Goal: Find specific page/section: Find specific page/section

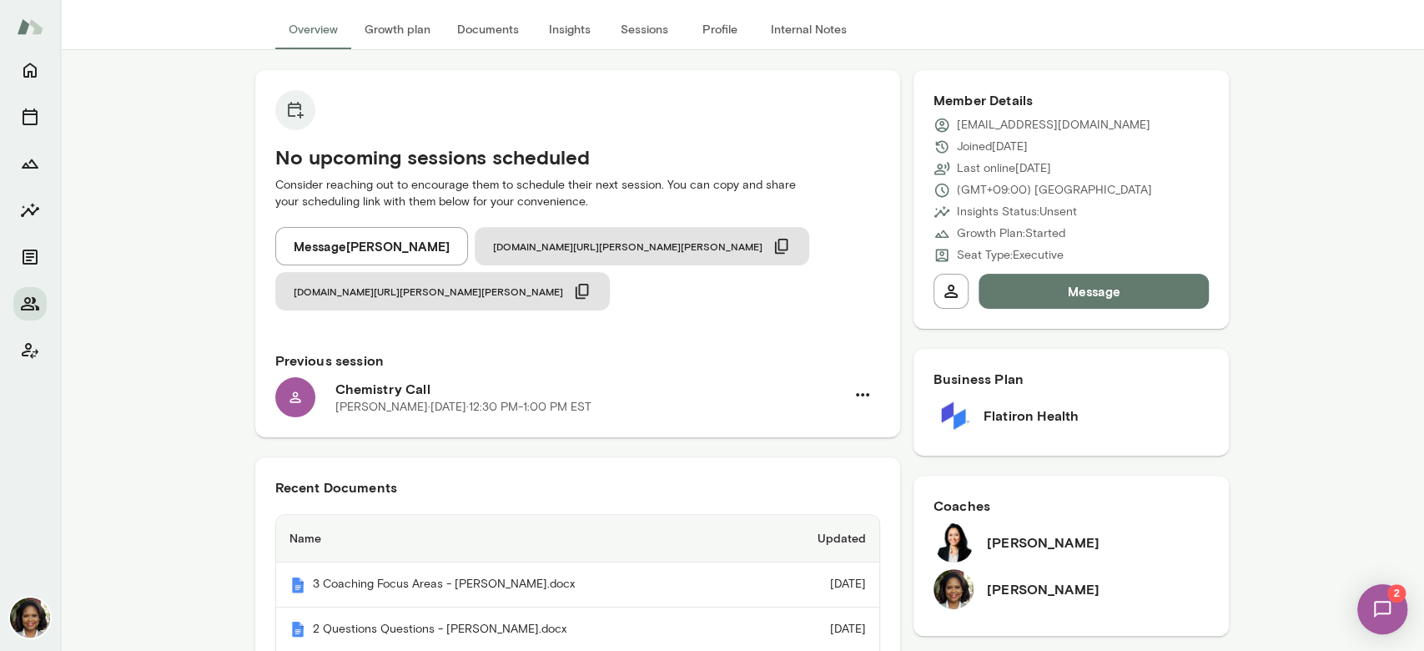
scroll to position [222, 0]
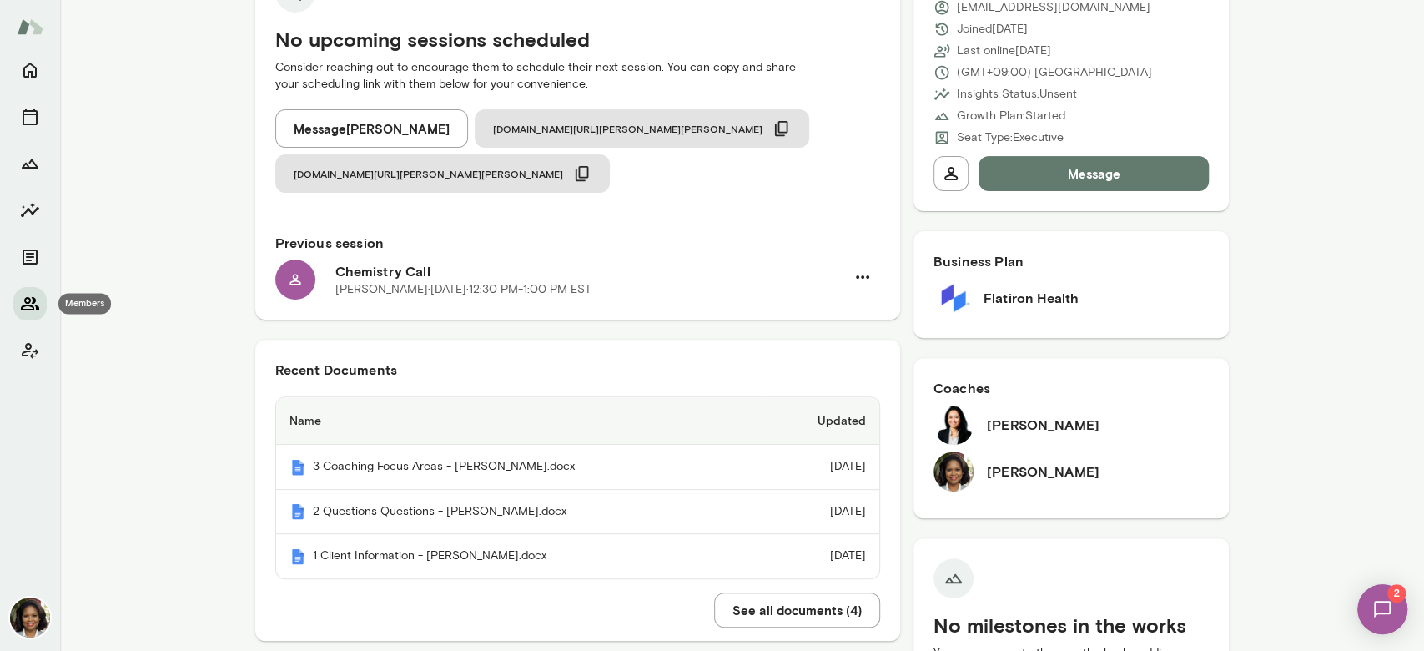
click at [18, 305] on button "Members" at bounding box center [29, 303] width 33 height 33
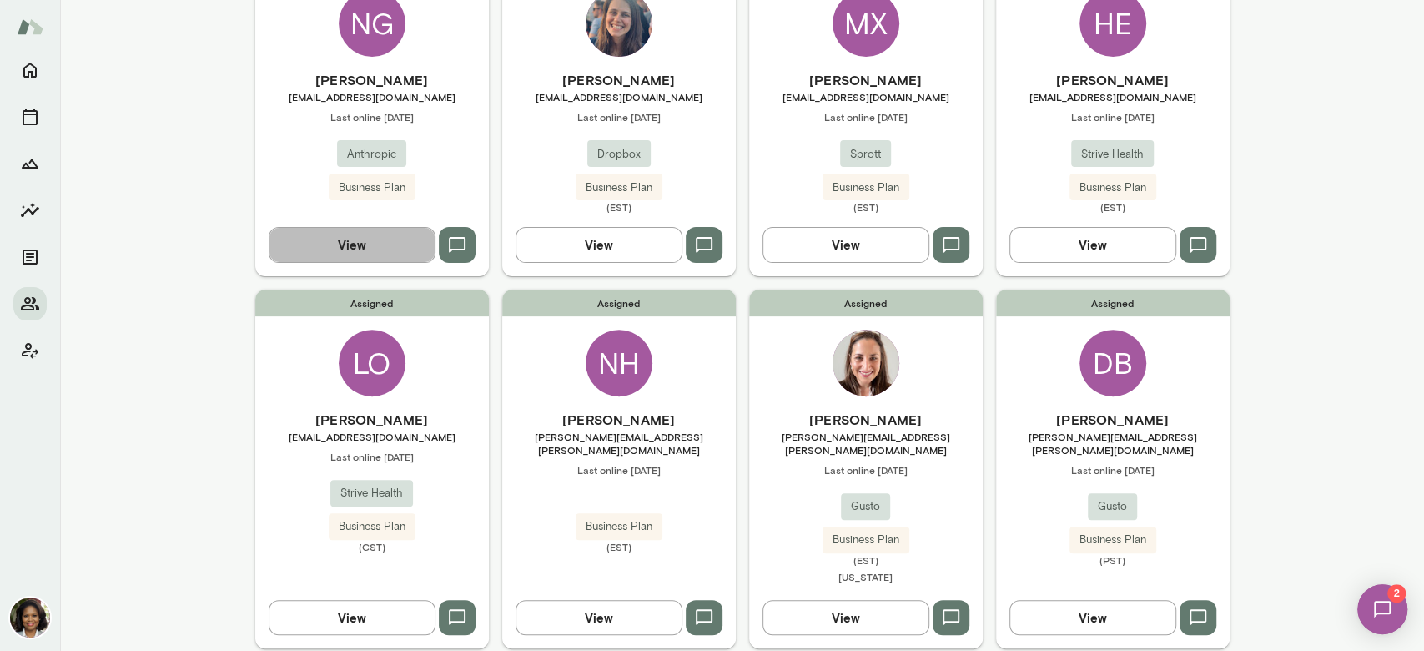
click at [347, 235] on button "View" at bounding box center [352, 244] width 167 height 35
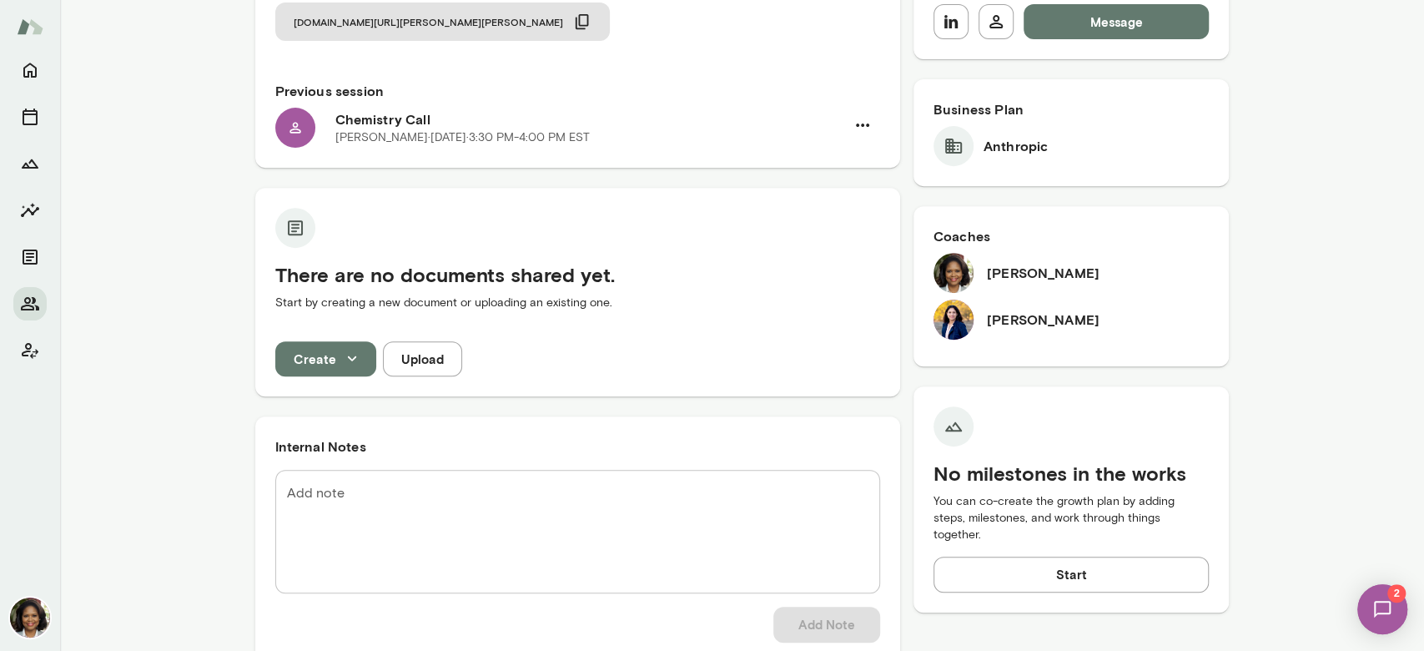
scroll to position [334, 0]
